Goal: Navigation & Orientation: Find specific page/section

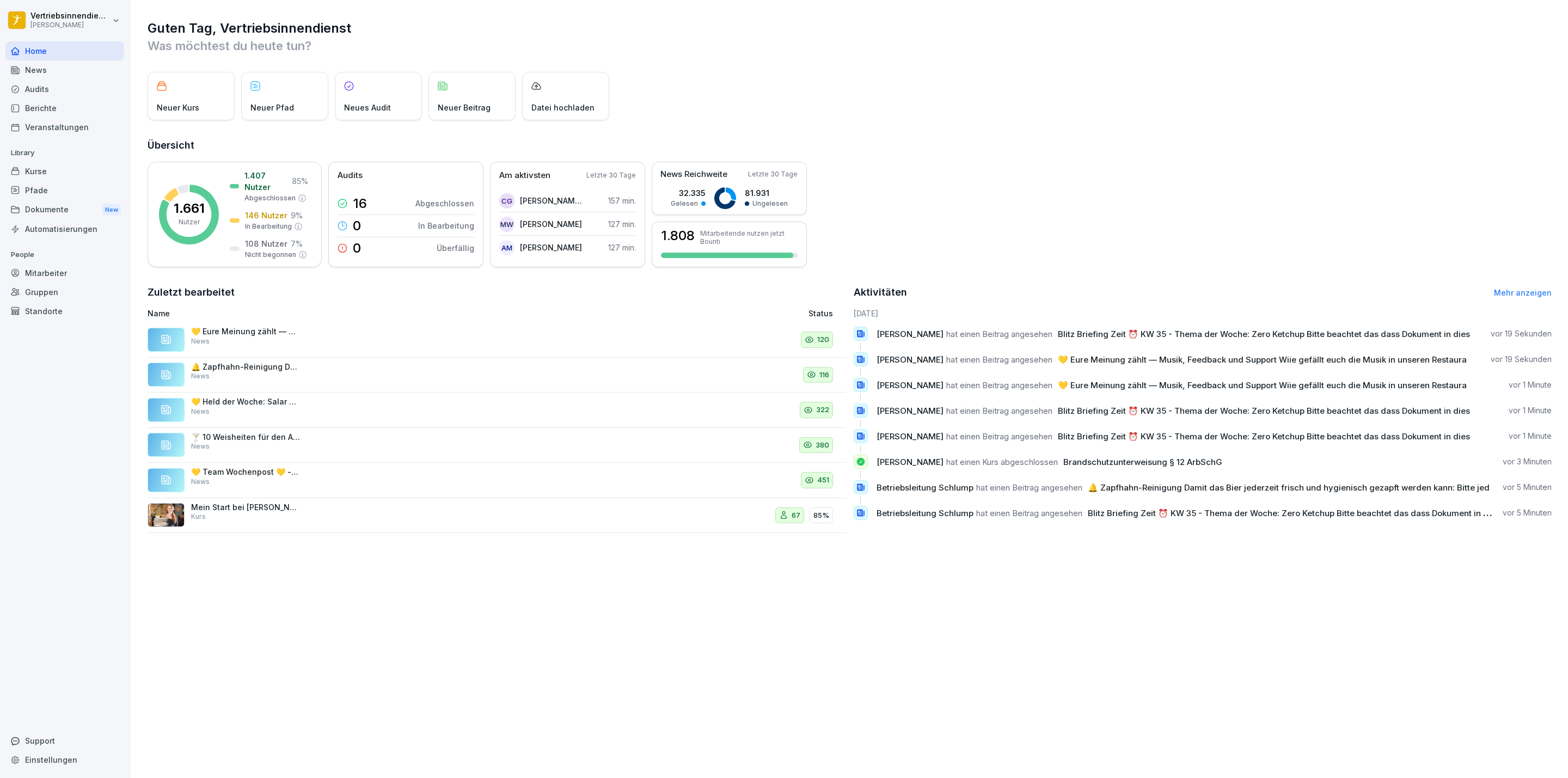
click at [61, 206] on div "Dokumente New" at bounding box center [65, 210] width 118 height 20
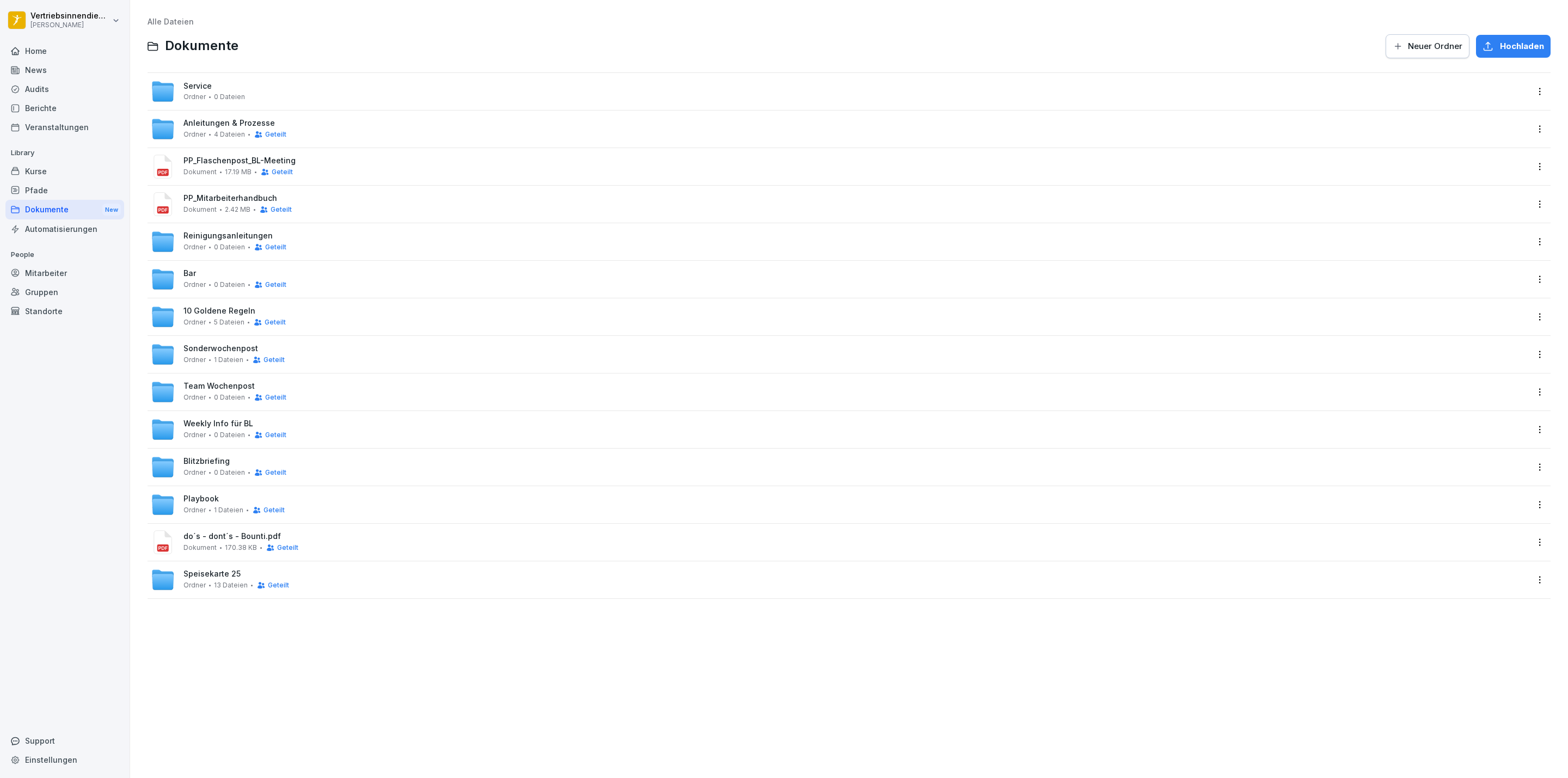
click at [229, 396] on span "0 Dateien" at bounding box center [229, 398] width 31 height 8
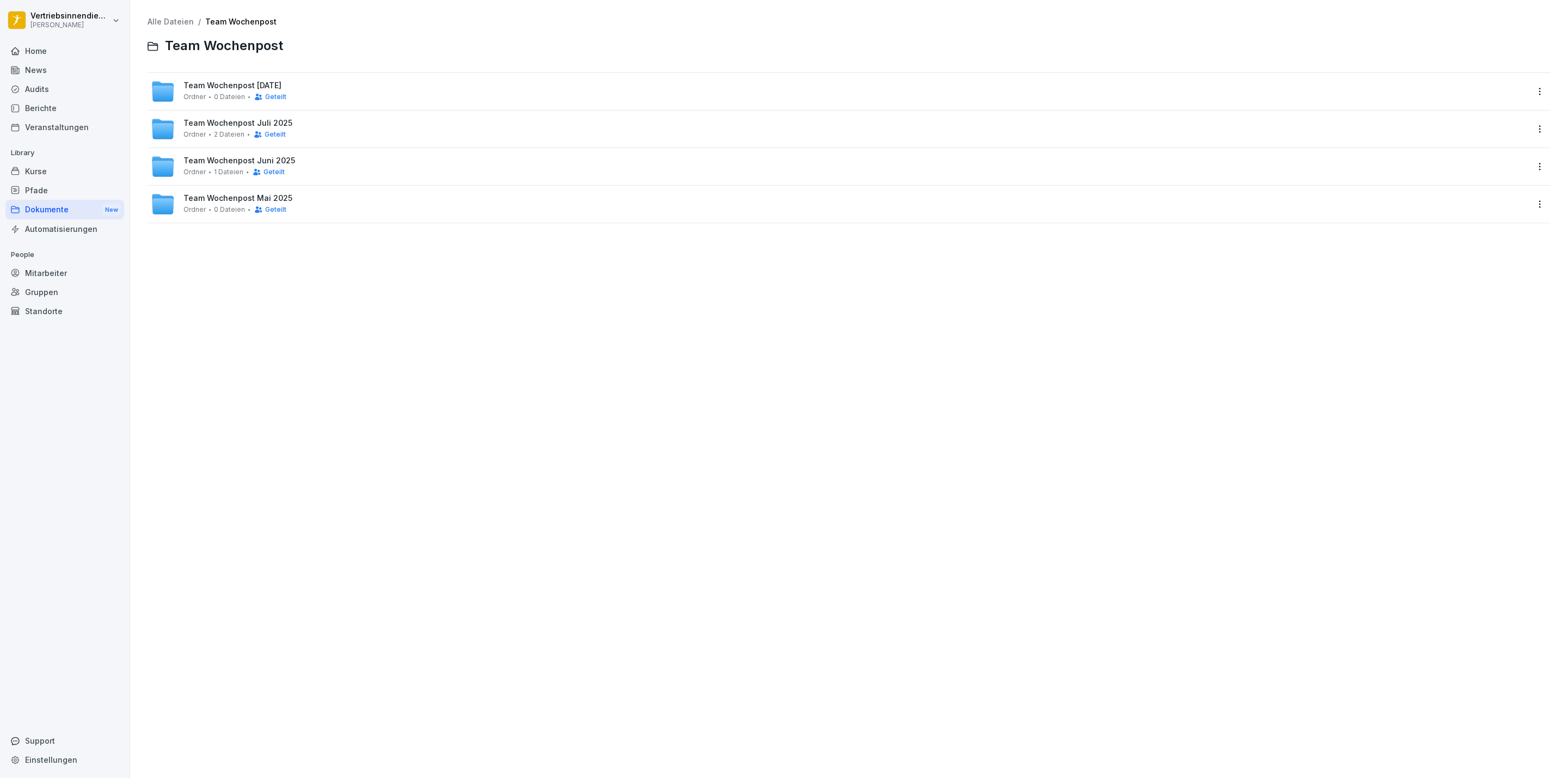
click at [236, 85] on span "Team Wochenpost [DATE]" at bounding box center [232, 85] width 98 height 9
click at [80, 204] on div "Dokumente New" at bounding box center [65, 210] width 118 height 20
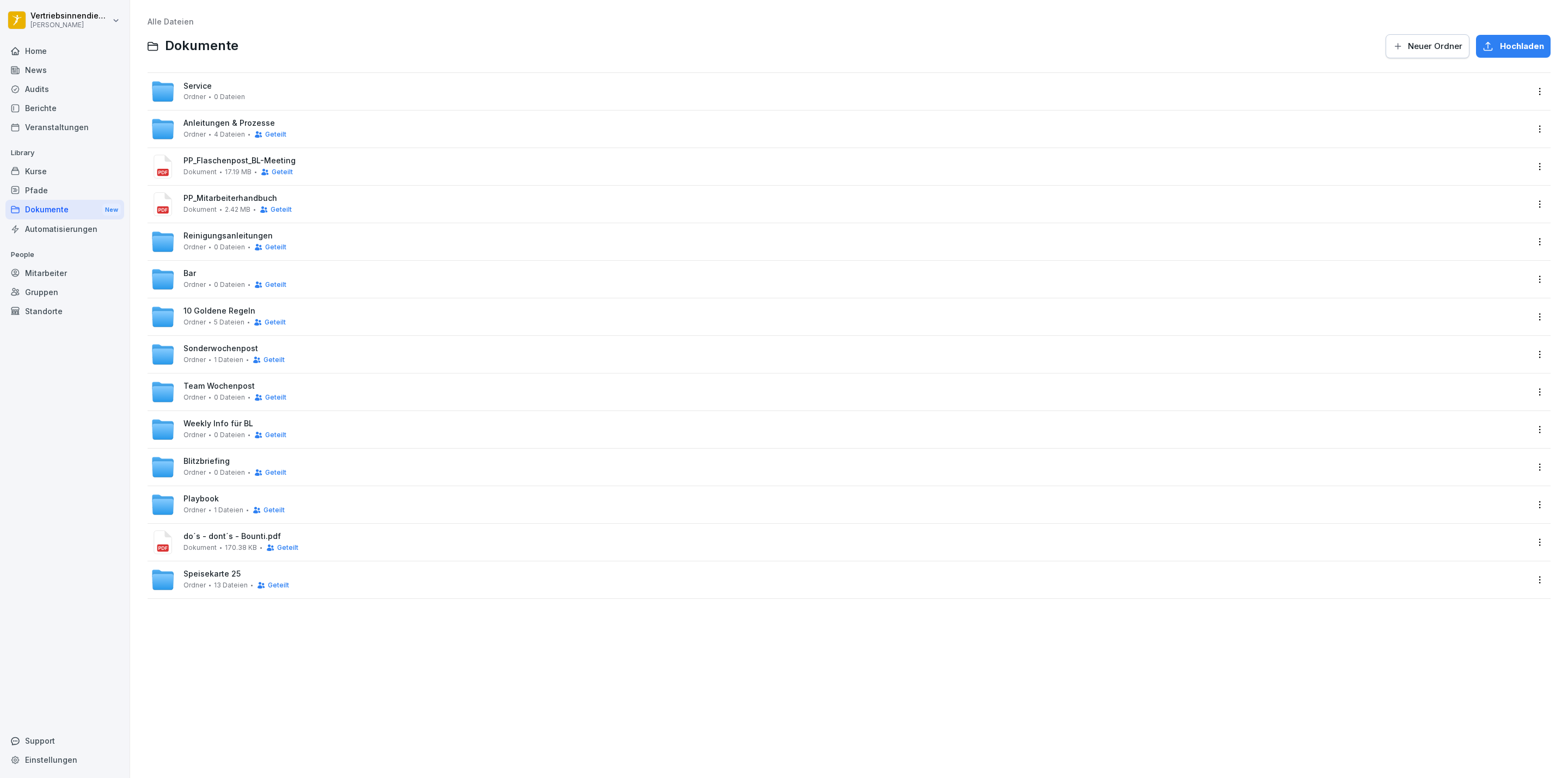
click at [218, 427] on span "Weekly Info für BL" at bounding box center [218, 424] width 70 height 9
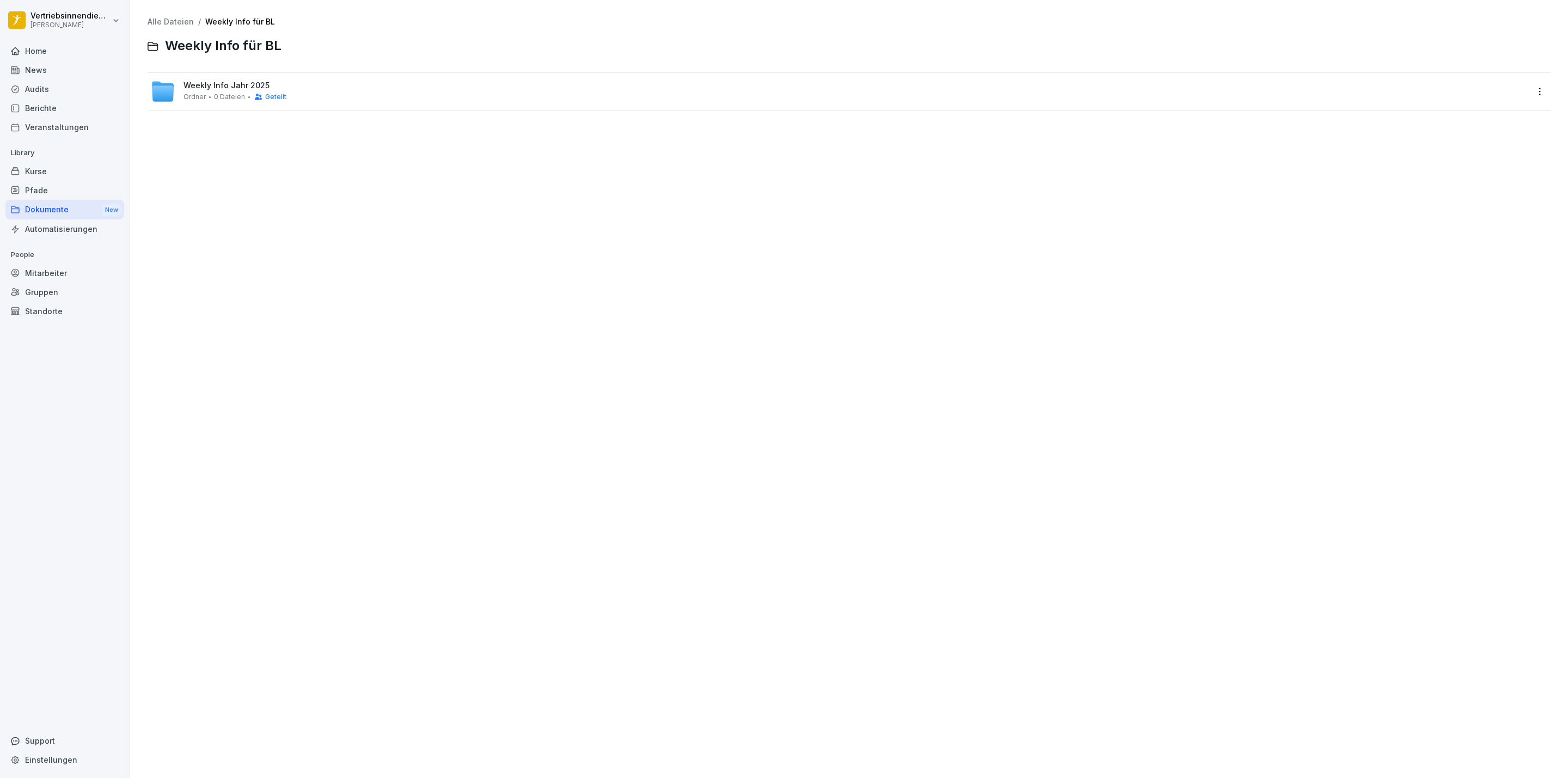
click at [203, 82] on span "Weekly Info Jahr 2025" at bounding box center [227, 85] width 86 height 9
click at [239, 91] on div "Weekly Info [DATE] Ordner 0 Dateien Geteilt" at bounding box center [235, 91] width 103 height 20
click at [61, 28] on html "Vertriebsinnendienst [PERSON_NAME] Home News Audits Berichte Veranstaltungen Li…" at bounding box center [784, 389] width 1568 height 778
click at [77, 68] on div "Abmelden" at bounding box center [69, 70] width 108 height 20
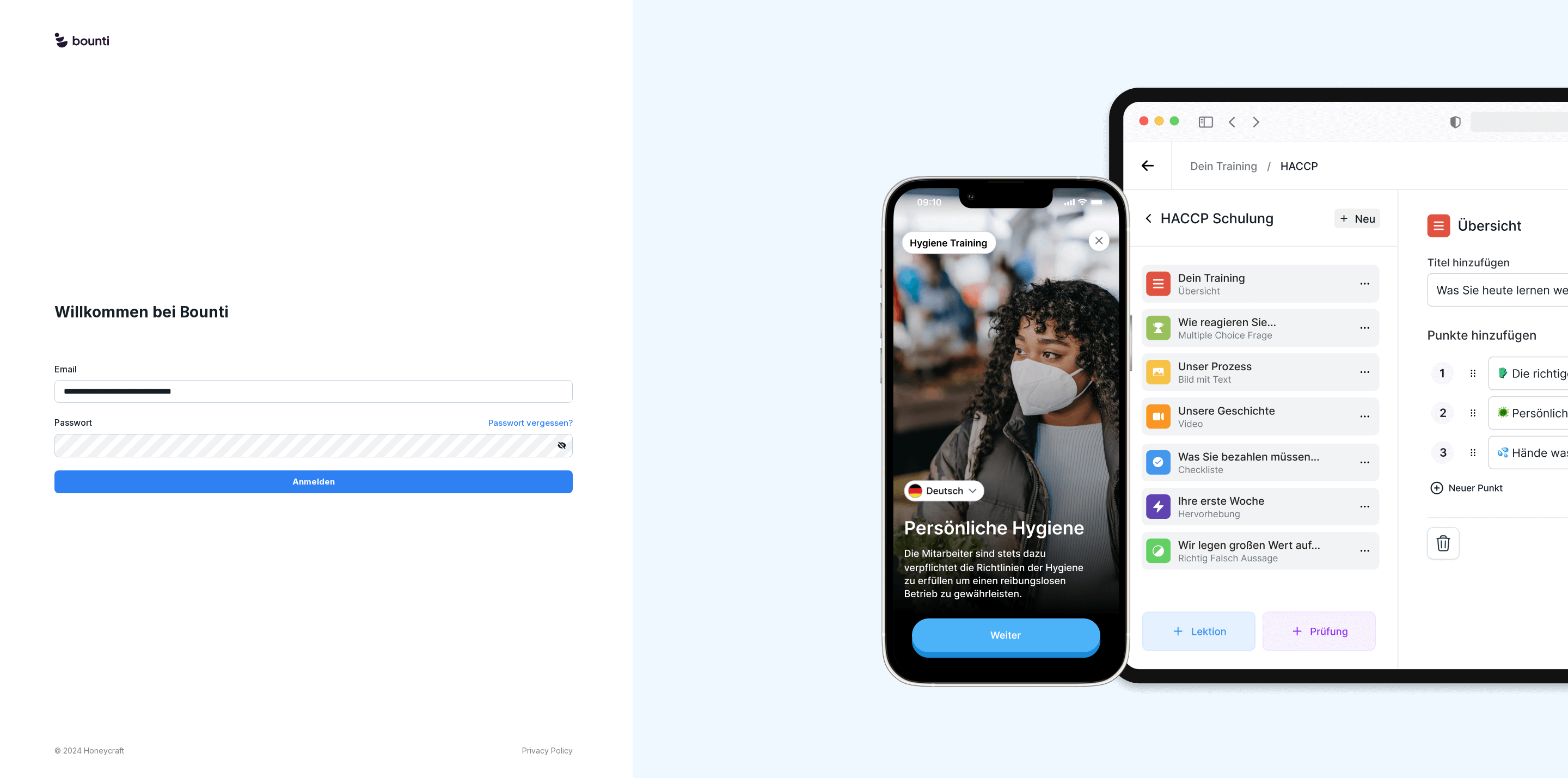
click at [151, 396] on input "**********" at bounding box center [313, 391] width 519 height 23
type input "**********"
click at [291, 484] on div "Anmelden" at bounding box center [313, 482] width 501 height 12
